Goal: Transaction & Acquisition: Purchase product/service

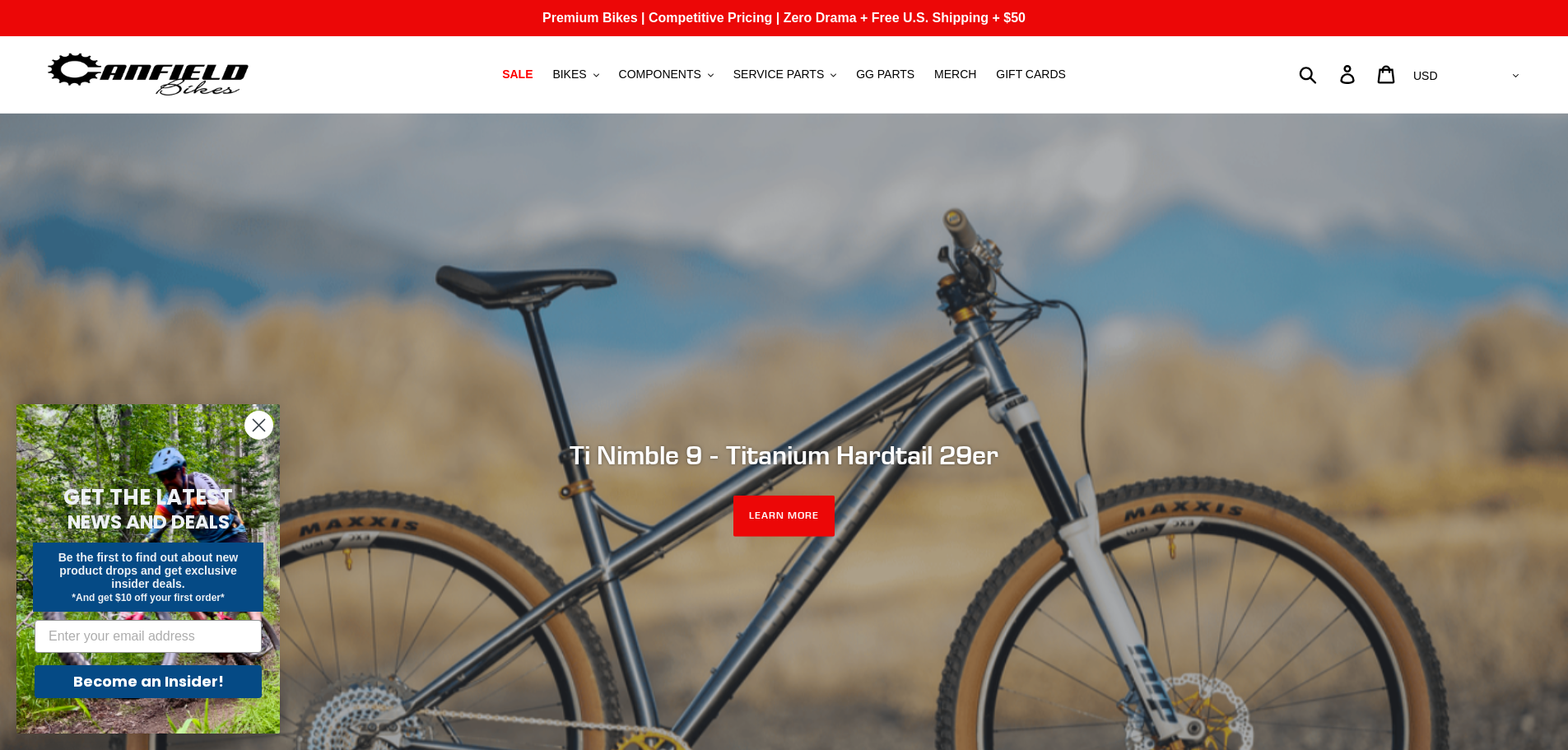
click at [257, 427] on icon "Close dialog" at bounding box center [260, 426] width 12 height 12
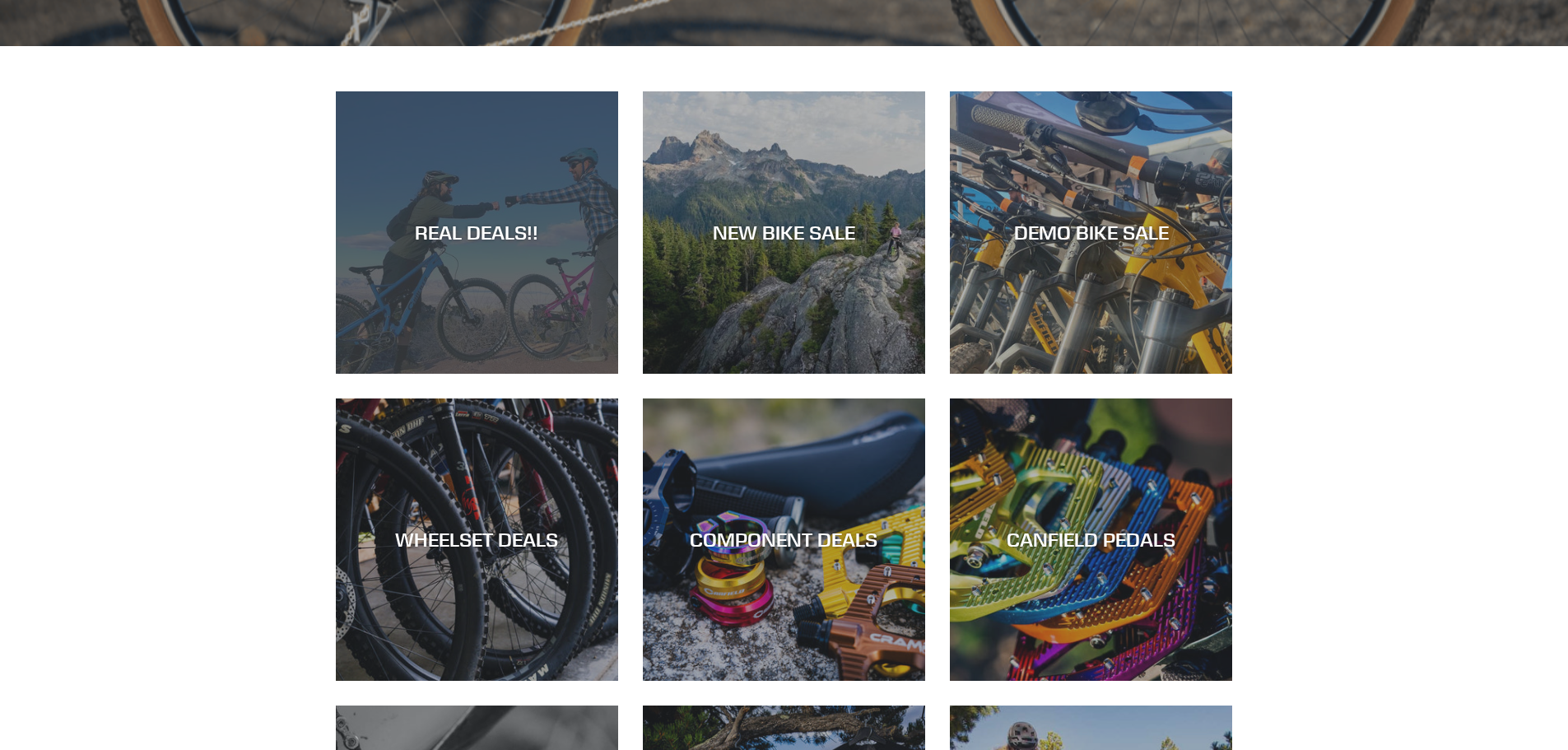
scroll to position [823, 0]
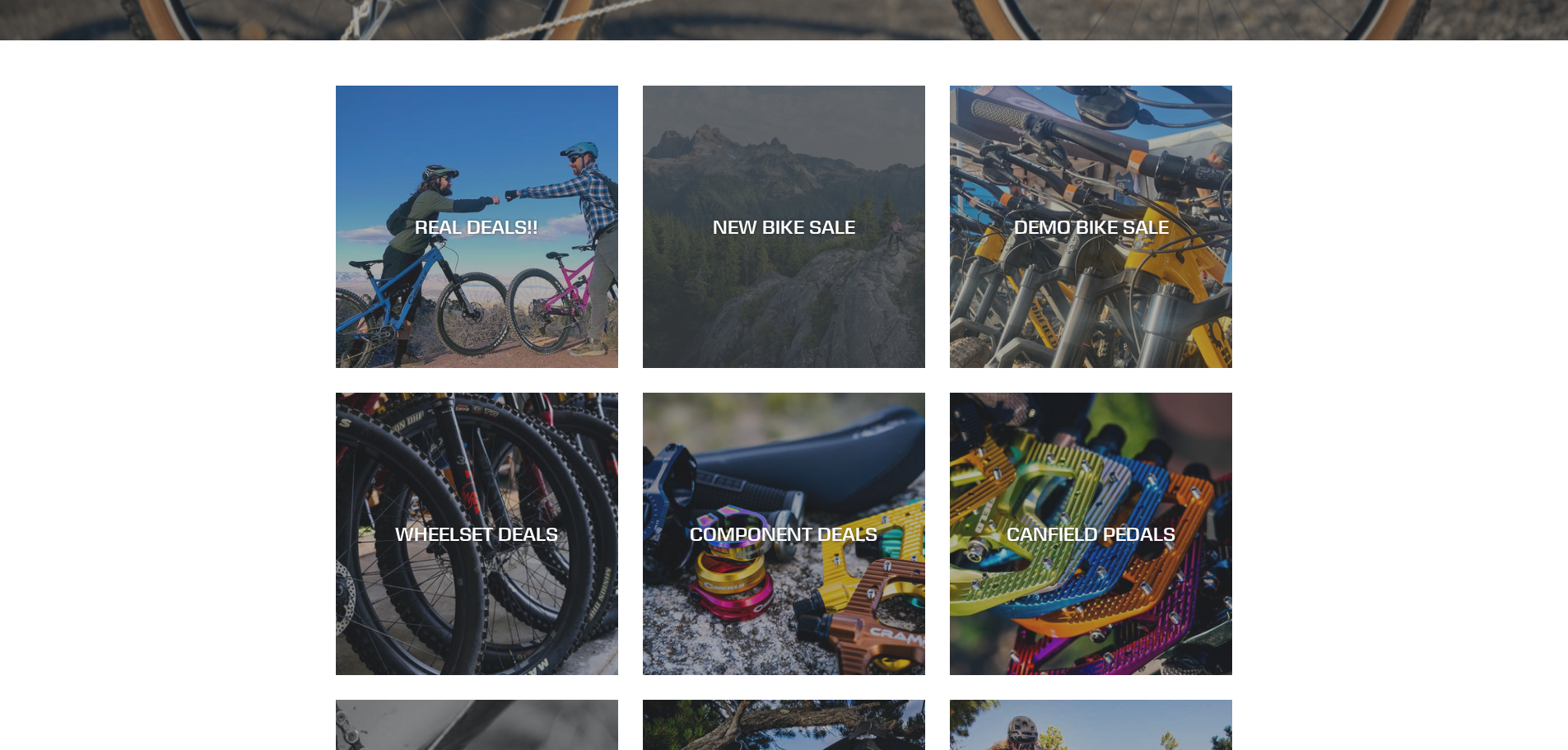
click at [750, 238] on div "NEW BIKE SALE" at bounding box center [784, 227] width 282 height 24
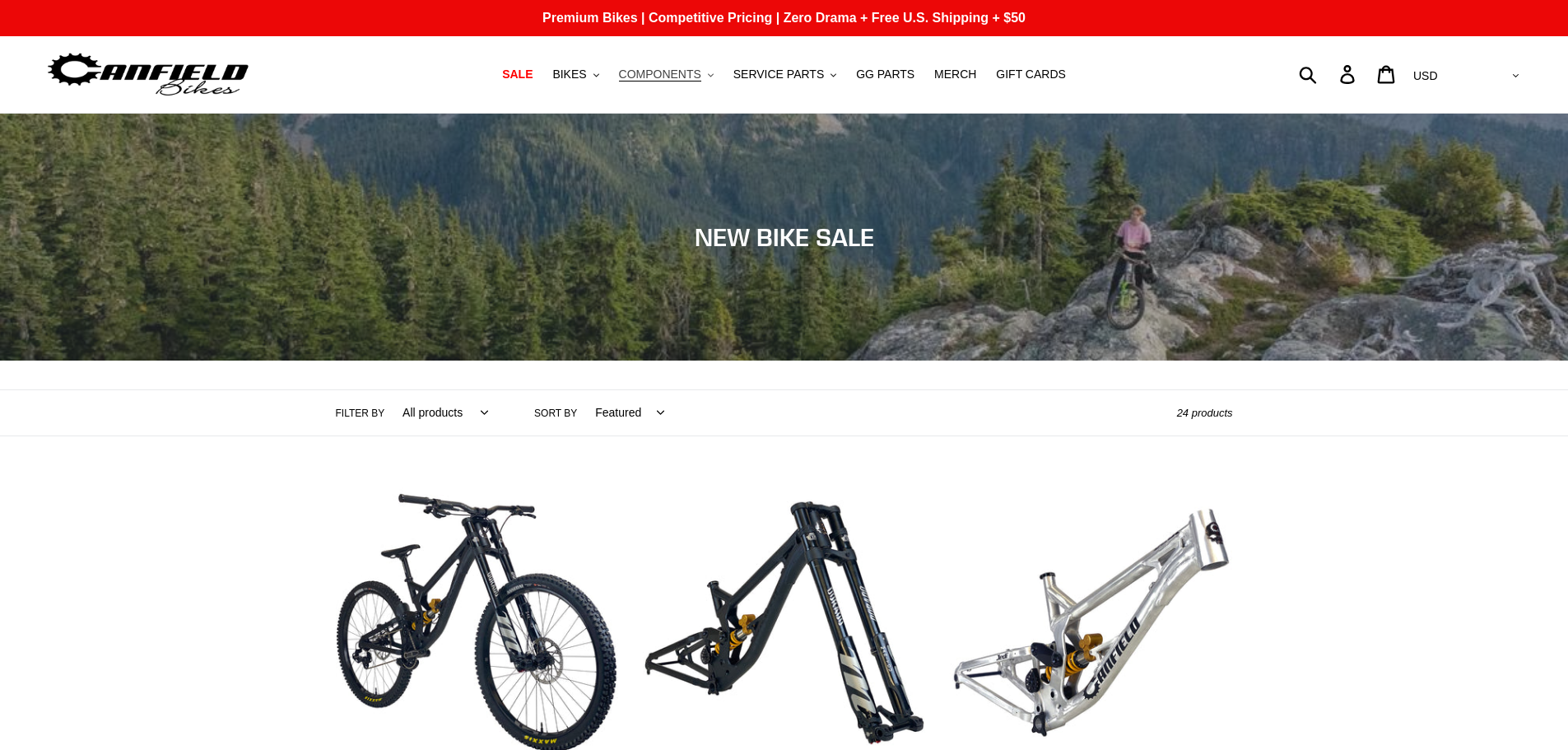
click at [688, 74] on span "COMPONENTS" at bounding box center [659, 74] width 83 height 14
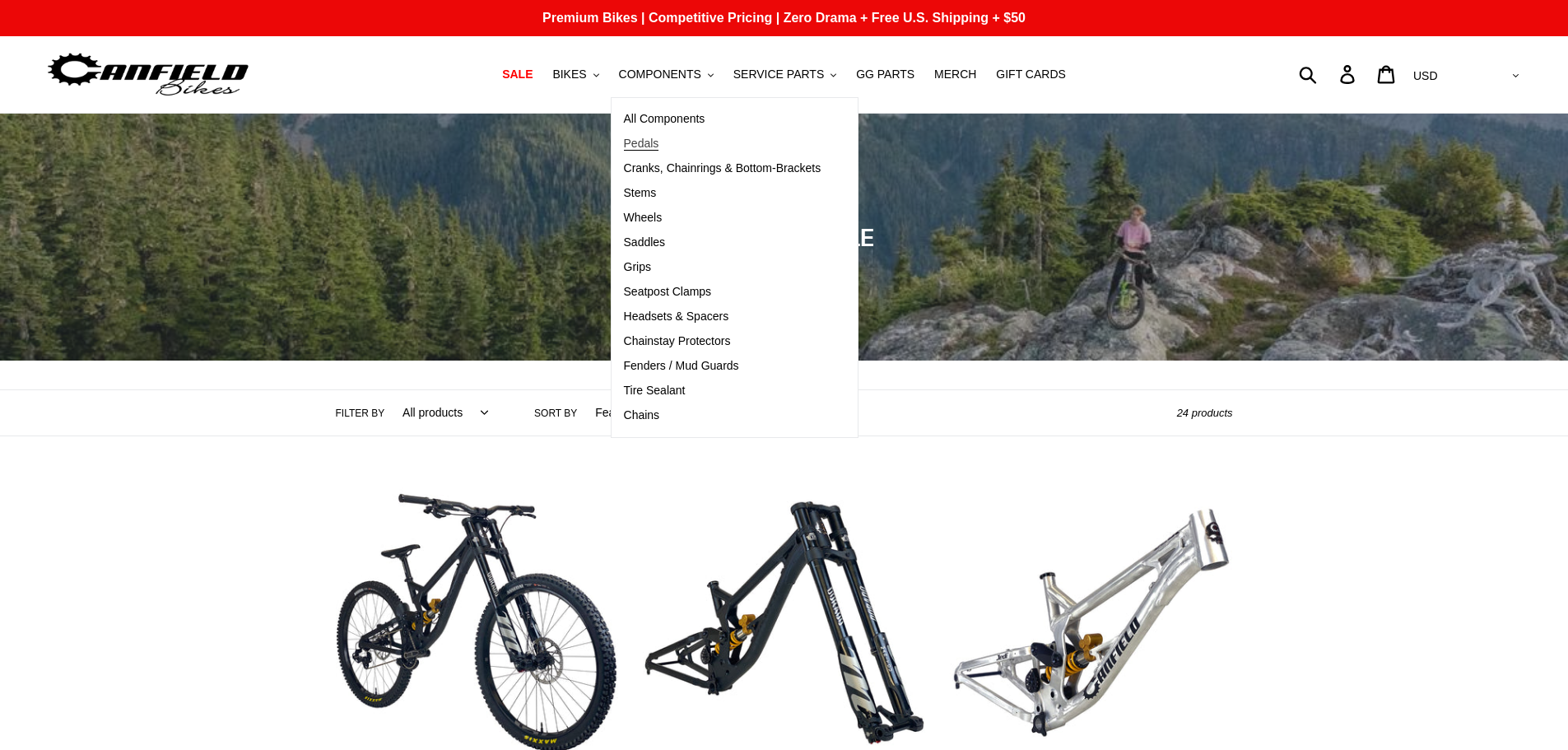
click at [659, 147] on span "Pedals" at bounding box center [641, 143] width 35 height 14
